Goal: Task Accomplishment & Management: Manage account settings

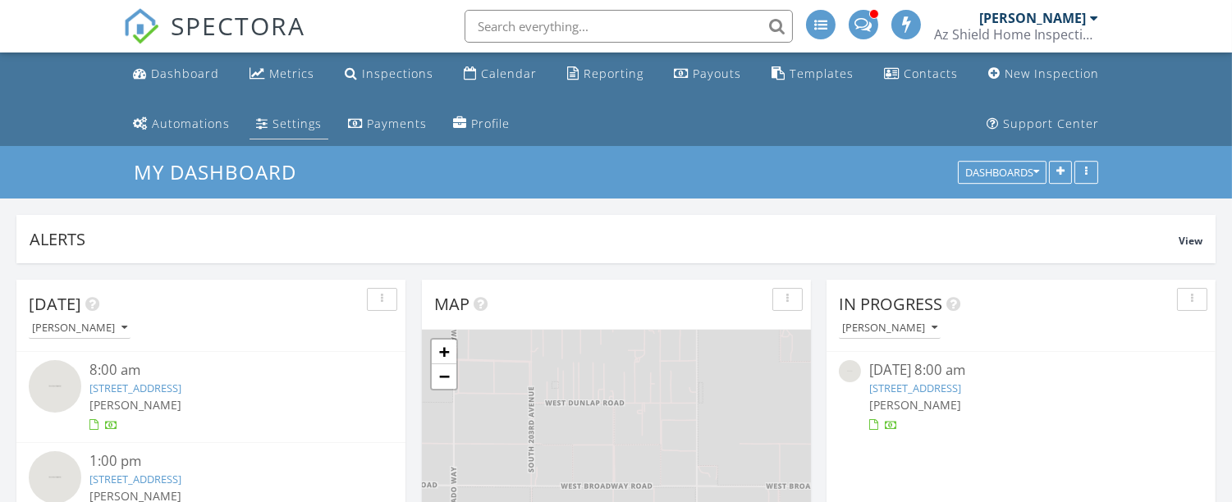
scroll to position [9, 8]
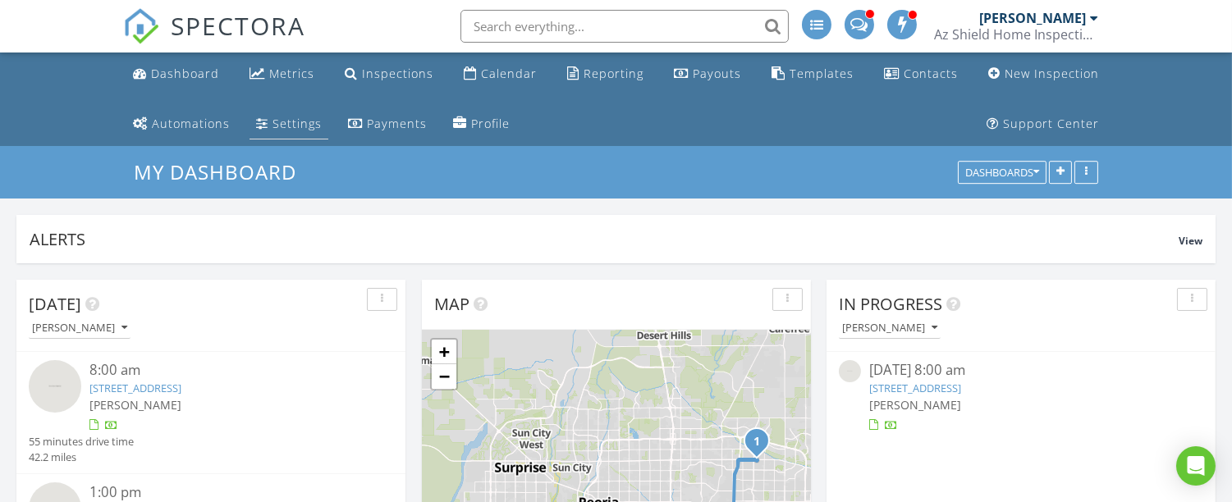
click at [282, 129] on div "Settings" at bounding box center [296, 124] width 49 height 16
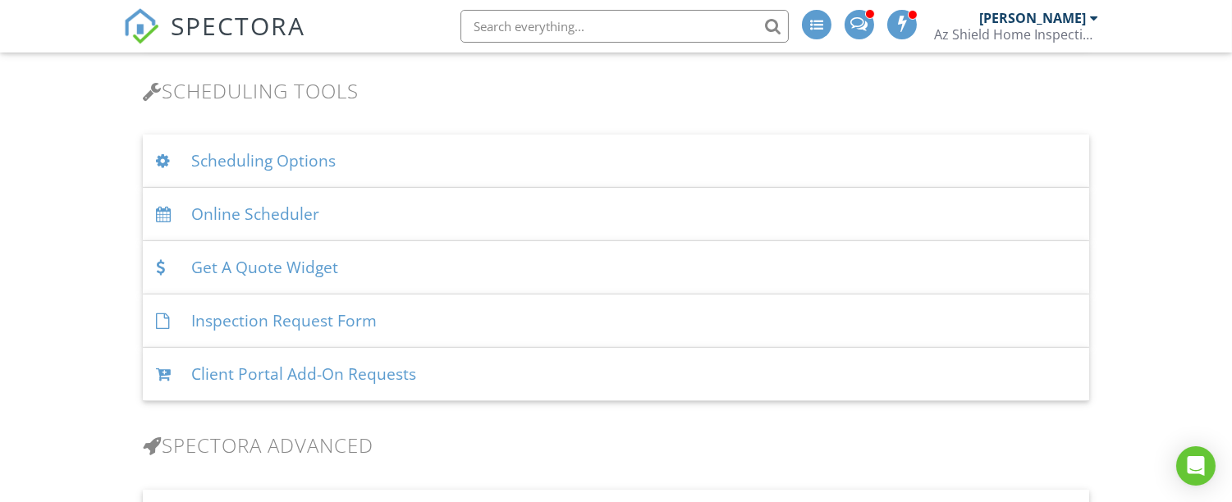
scroll to position [1087, 0]
click at [315, 174] on div "Scheduling Options" at bounding box center [616, 164] width 946 height 53
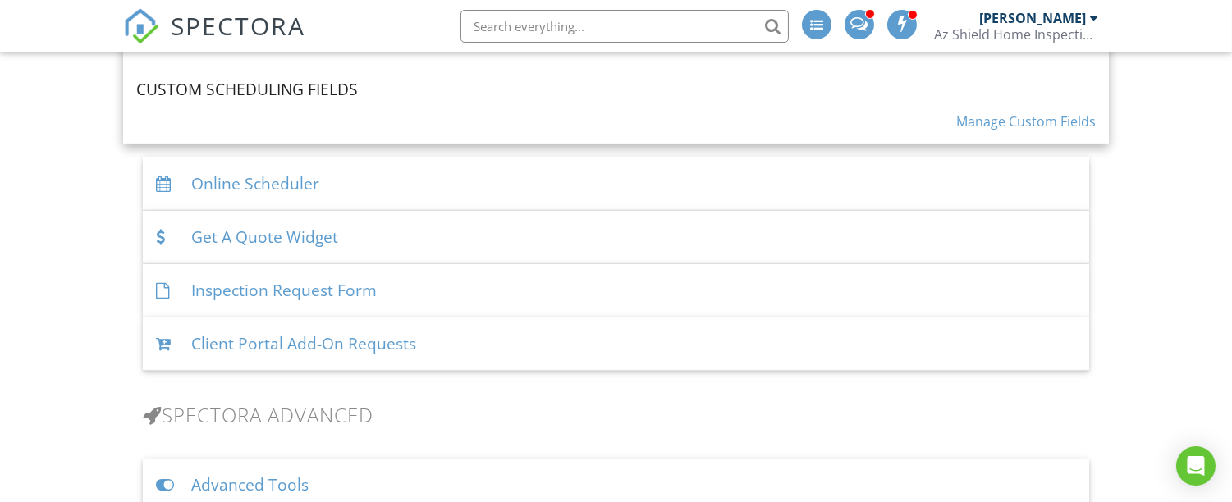
scroll to position [1791, 0]
click at [289, 238] on div "Get A Quote Widget" at bounding box center [616, 238] width 946 height 53
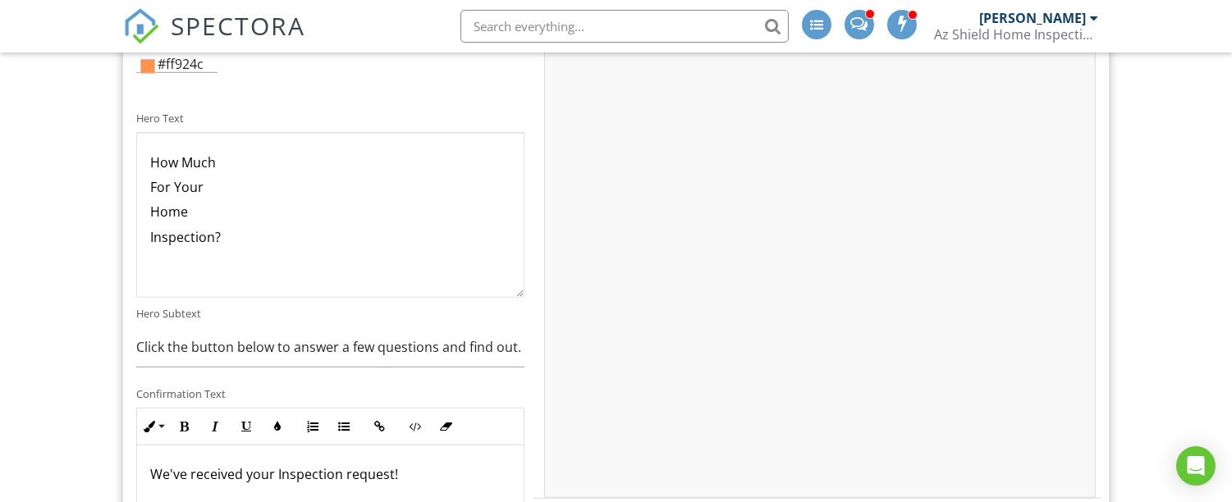
scroll to position [2287, 0]
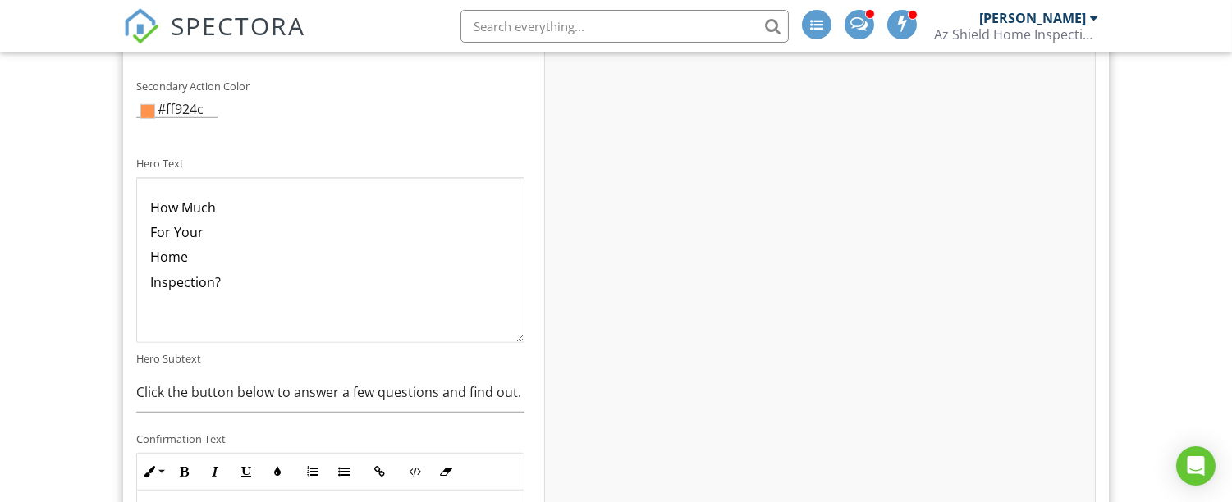
click at [217, 291] on p "Inspection?" at bounding box center [330, 282] width 360 height 18
click at [222, 291] on p "Inspection?" at bounding box center [330, 282] width 360 height 18
click at [145, 218] on div "INSTANT Home Inspection Price Estimate" at bounding box center [330, 261] width 387 height 164
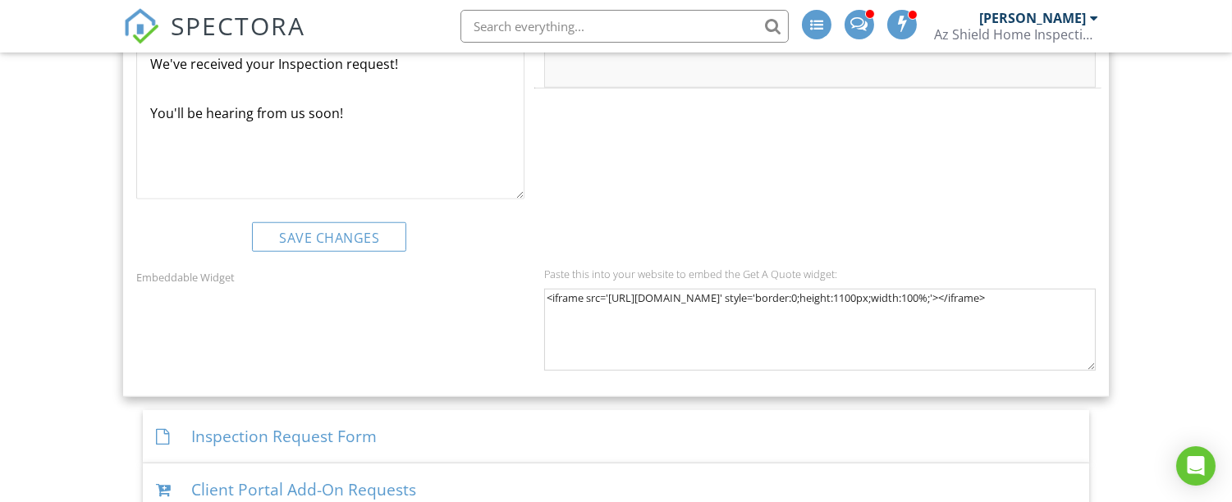
scroll to position [2743, 0]
click at [327, 247] on button "Save Changes" at bounding box center [329, 237] width 154 height 30
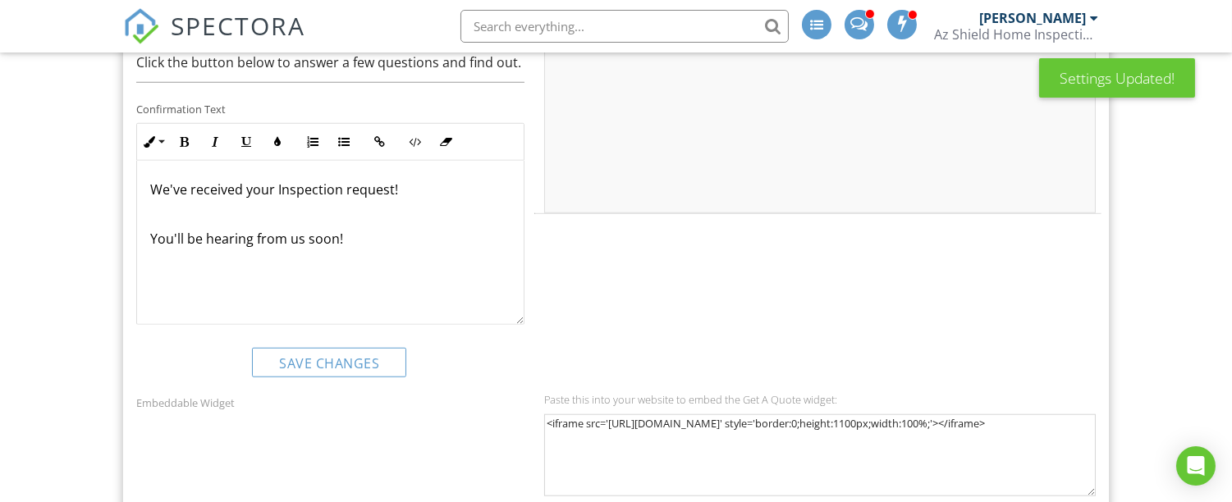
scroll to position [2638, 0]
